Goal: Information Seeking & Learning: Understand process/instructions

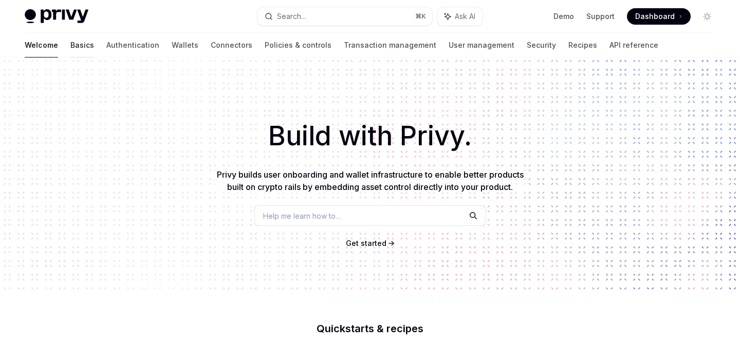
click at [70, 48] on link "Basics" at bounding box center [82, 45] width 24 height 25
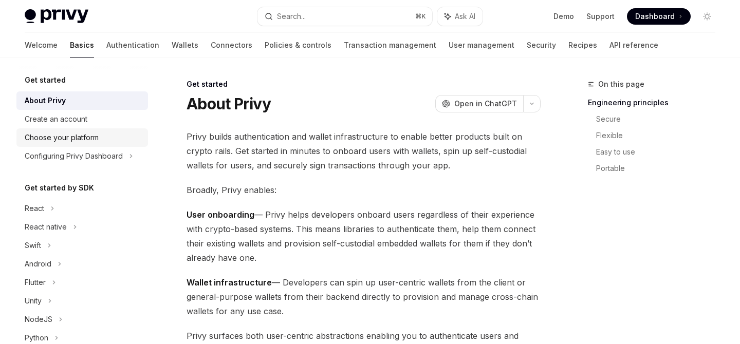
scroll to position [203, 0]
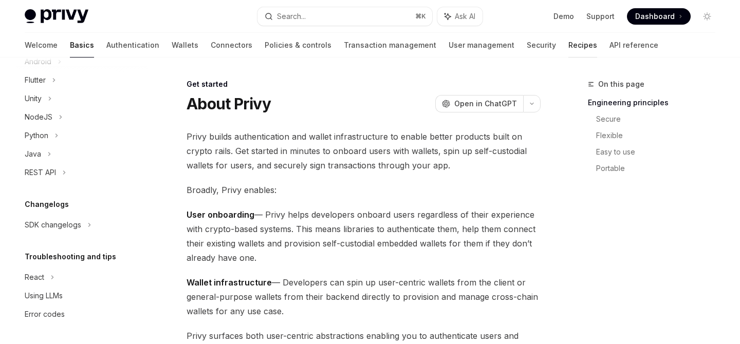
click at [568, 49] on link "Recipes" at bounding box center [582, 45] width 29 height 25
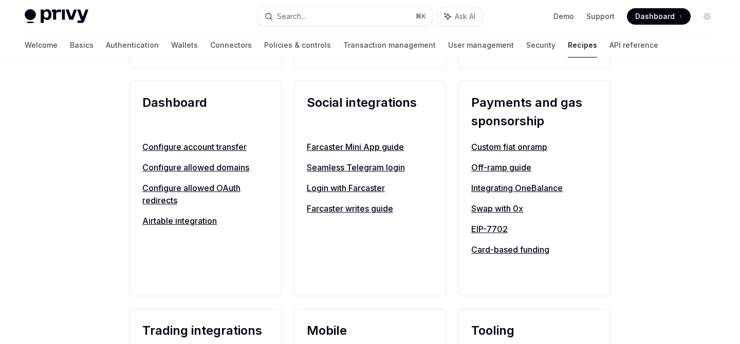
scroll to position [1048, 0]
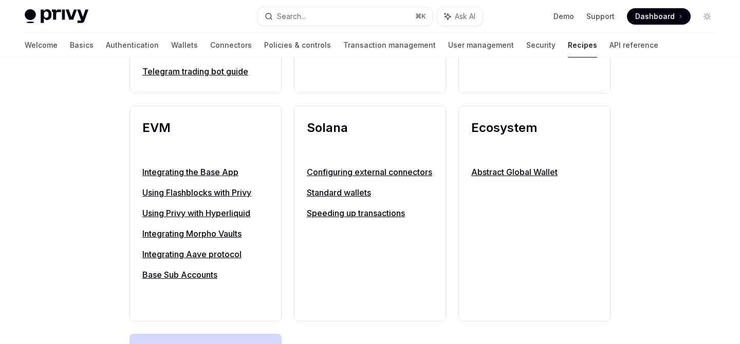
click at [161, 279] on link "Base Sub Accounts" at bounding box center [205, 275] width 126 height 12
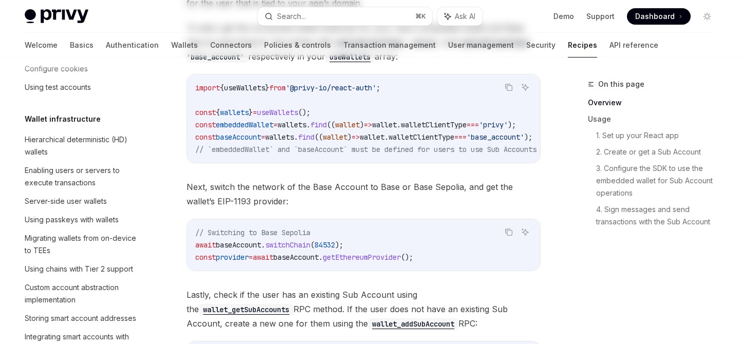
scroll to position [1338, 0]
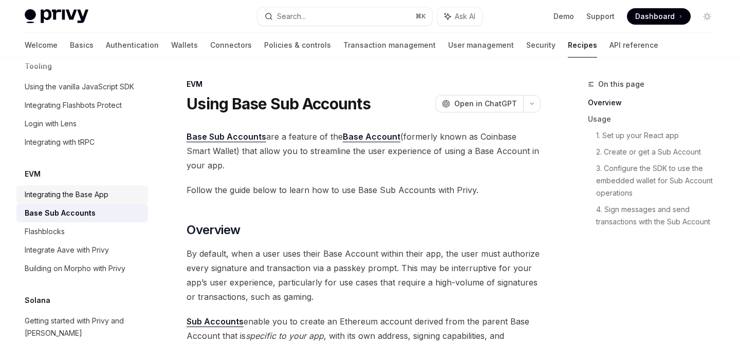
click at [106, 189] on div "Integrating the Base App" at bounding box center [67, 195] width 84 height 12
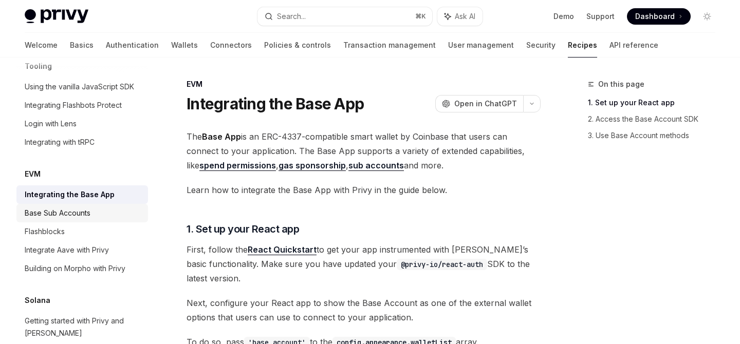
click at [94, 207] on div "Base Sub Accounts" at bounding box center [83, 213] width 117 height 12
type textarea "*"
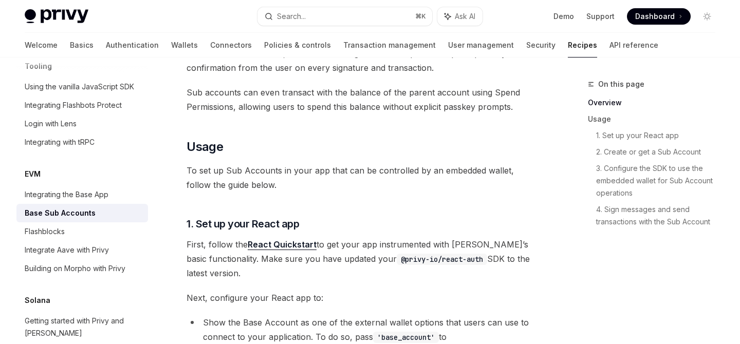
scroll to position [312, 0]
click at [656, 216] on link "4. Sign messages and send transactions with the Sub Account" at bounding box center [659, 215] width 127 height 29
